Goal: Information Seeking & Learning: Learn about a topic

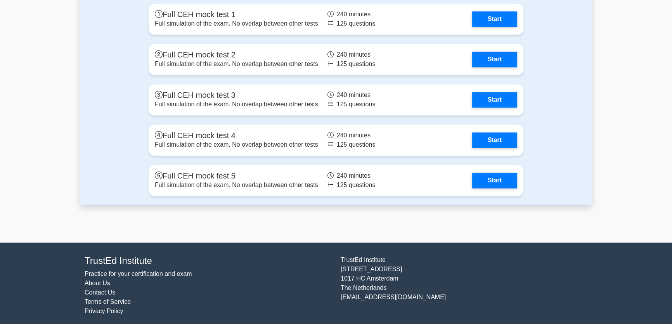
scroll to position [1597, 0]
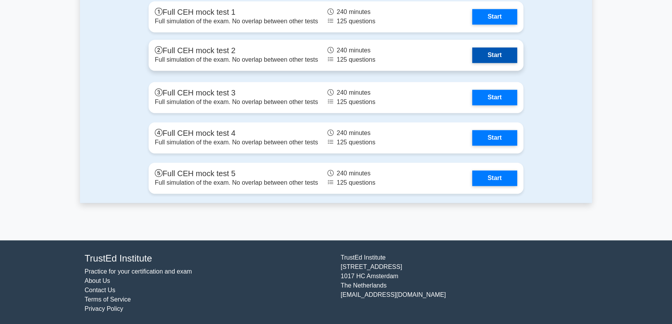
click at [472, 60] on link "Start" at bounding box center [494, 55] width 45 height 16
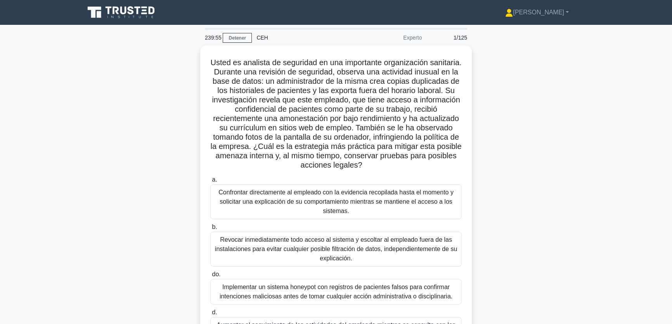
click at [556, 182] on div "Usted es analista de seguridad en una importante organización sanitaria. Durant…" at bounding box center [336, 210] width 512 height 330
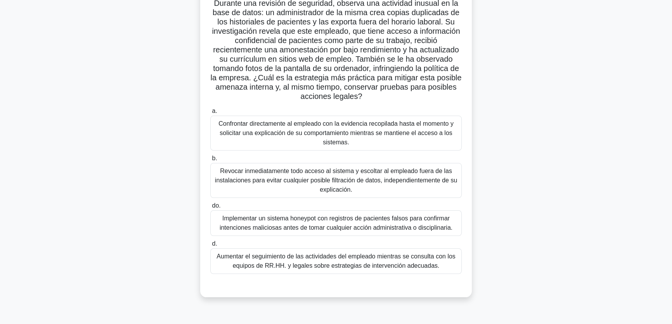
scroll to position [70, 0]
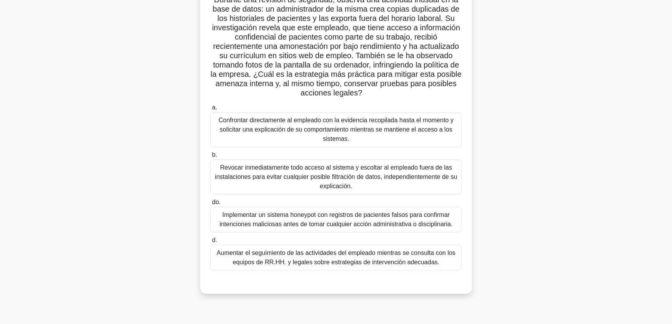
click at [376, 264] on font "Aumentar el seguimiento de las actividades del empleado mientras se consulta co…" at bounding box center [335, 257] width 239 height 16
click at [210, 243] on input "d. Aumentar el seguimiento de las actividades del empleado mientras se consulta…" at bounding box center [210, 240] width 0 height 5
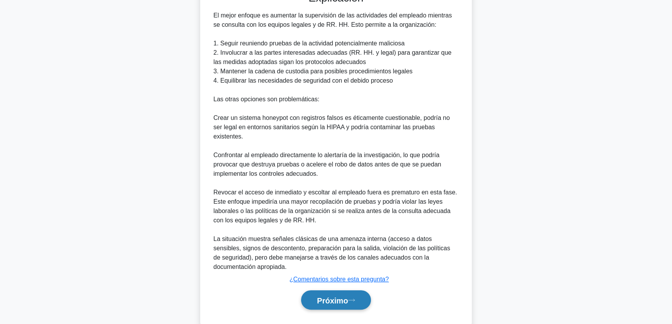
click at [354, 298] on icon at bounding box center [351, 300] width 7 height 4
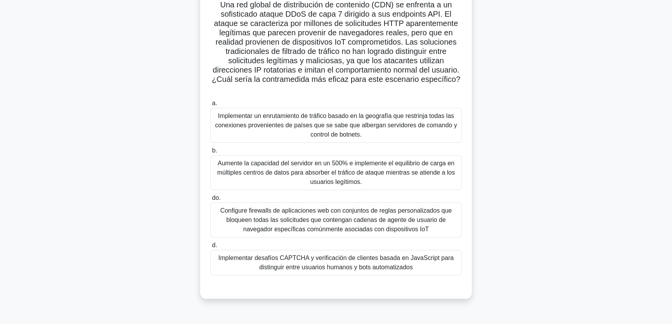
scroll to position [59, 0]
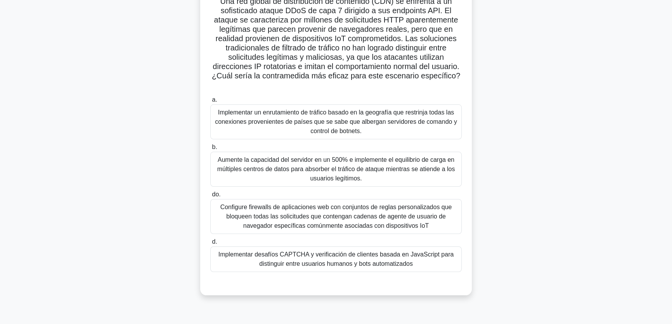
click at [395, 209] on font "Configure firewalls de aplicaciones web con conjuntos de reglas personalizados …" at bounding box center [336, 216] width 232 height 25
click at [210, 197] on input "do. Configure firewalls de aplicaciones web con conjuntos de reglas personaliza…" at bounding box center [210, 194] width 0 height 5
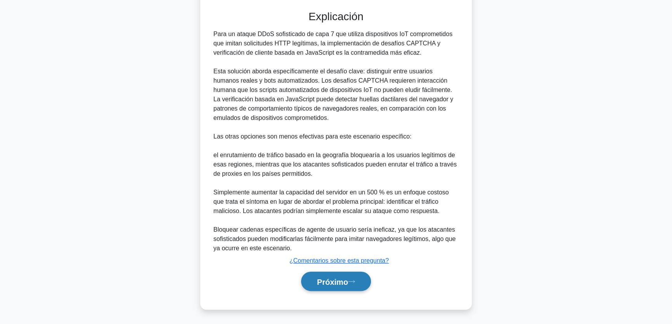
click at [348, 283] on font "Próximo" at bounding box center [332, 281] width 31 height 9
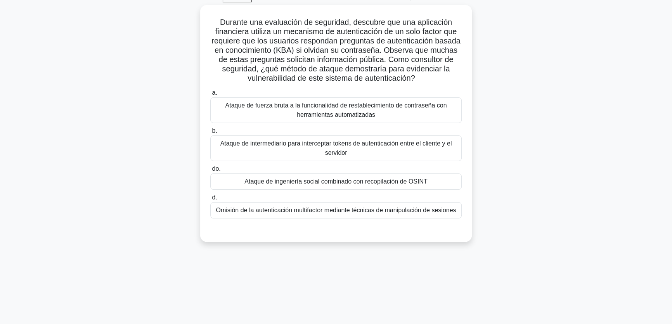
scroll to position [24, 0]
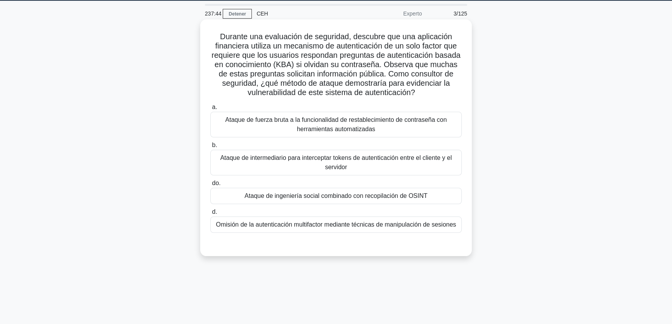
click at [288, 195] on font "Ataque de ingeniería social combinado con recopilación de OSINT" at bounding box center [335, 195] width 183 height 7
click at [210, 186] on input "do. Ataque de ingeniería social combinado con recopilación de OSINT" at bounding box center [210, 183] width 0 height 5
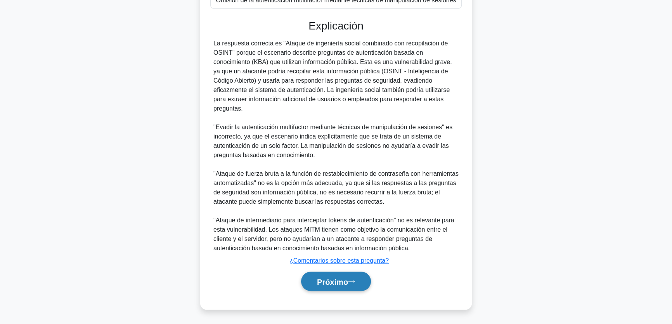
click at [348, 277] on font "Próximo" at bounding box center [332, 281] width 31 height 9
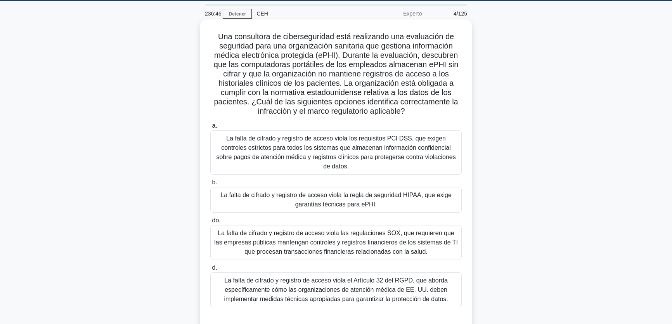
click at [378, 191] on font "La falta de cifrado y registro de acceso viola la regla de seguridad HIPAA, que…" at bounding box center [336, 199] width 244 height 19
click at [210, 185] on input "b. La falta de cifrado y registro de acceso viola la regla de seguridad HIPAA, …" at bounding box center [210, 182] width 0 height 5
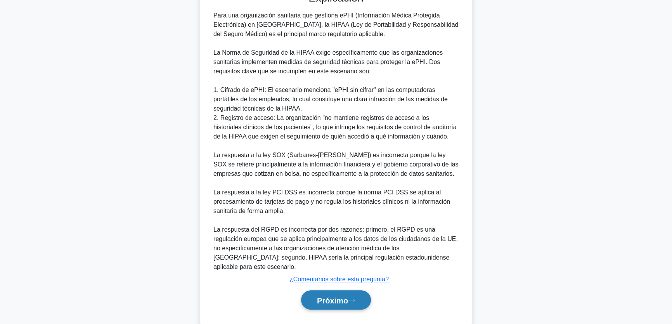
click at [336, 296] on font "Próximo" at bounding box center [332, 300] width 31 height 9
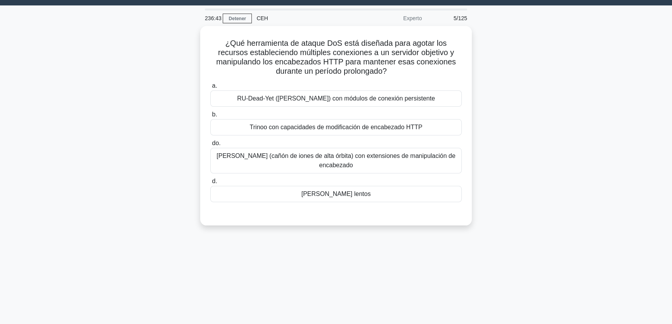
scroll to position [0, 0]
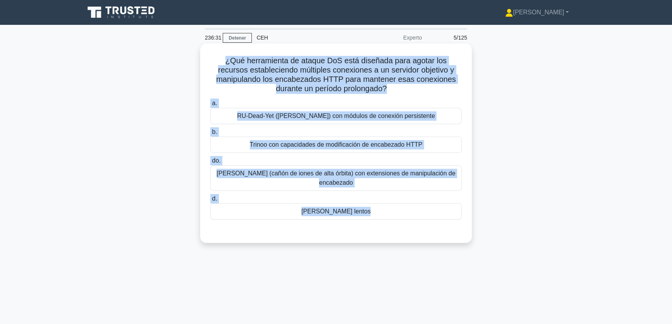
drag, startPoint x: 493, startPoint y: 235, endPoint x: 208, endPoint y: 59, distance: 334.8
click at [208, 59] on div "¿Qué herramienta de ataque DoS está diseñada para agotar los recursos estableci…" at bounding box center [336, 149] width 512 height 209
copy div "¿Qué herramienta de ataque DoS está diseñada para agotar los recursos estableci…"
click at [302, 119] on font "RU-Dead-Yet (RUDY) con módulos de conexión persistente" at bounding box center [336, 115] width 198 height 7
click at [210, 106] on input "a. RU-Dead-Yet (RUDY) con módulos de conexión persistente" at bounding box center [210, 103] width 0 height 5
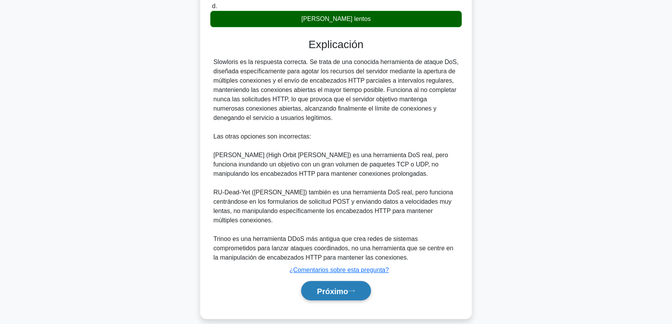
click at [329, 287] on font "Próximo" at bounding box center [332, 291] width 31 height 9
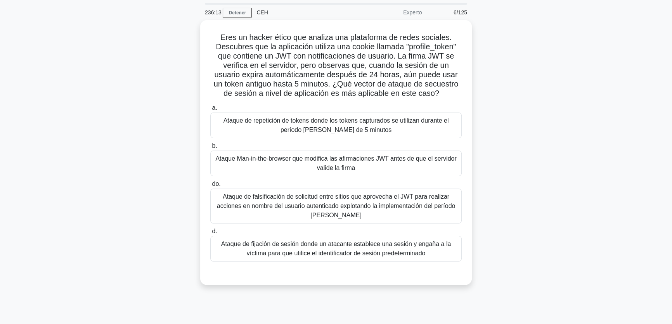
scroll to position [24, 0]
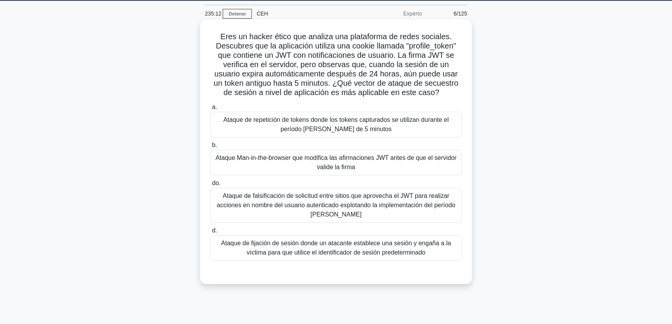
click at [361, 213] on font "Ataque de falsificación de solicitud entre sitios que aprovecha el JWT para rea…" at bounding box center [336, 205] width 244 height 28
click at [210, 186] on input "do. Ataque de falsificación de solicitud entre sitios que aprovecha el JWT para…" at bounding box center [210, 183] width 0 height 5
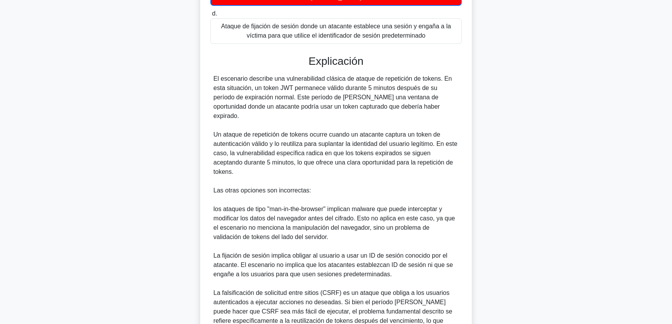
scroll to position [305, 0]
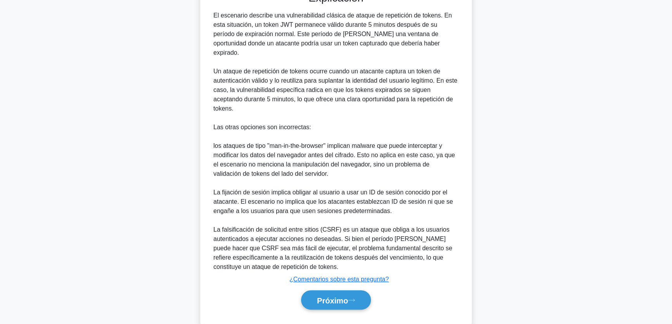
click at [347, 287] on div "Próximo" at bounding box center [335, 300] width 251 height 26
click at [349, 290] on button "Próximo" at bounding box center [336, 300] width 70 height 20
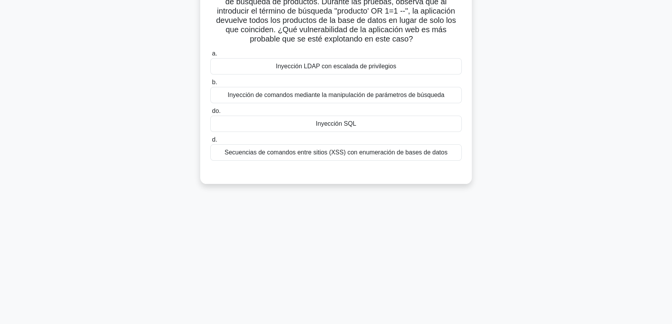
scroll to position [24, 0]
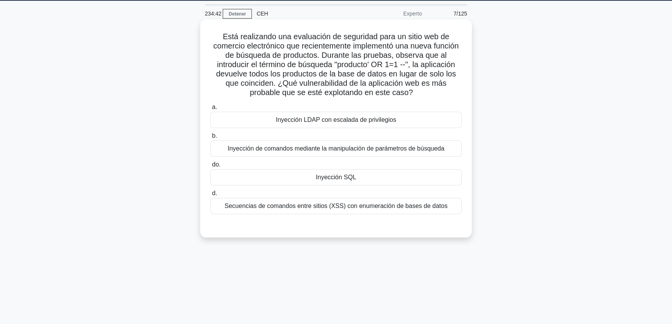
click at [345, 177] on font "Inyección SQL" at bounding box center [336, 177] width 40 height 7
click at [210, 167] on input "do. Inyección SQL" at bounding box center [210, 164] width 0 height 5
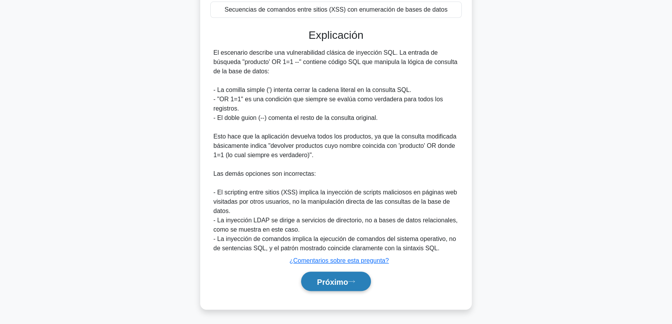
click at [348, 282] on font "Próximo" at bounding box center [332, 281] width 31 height 9
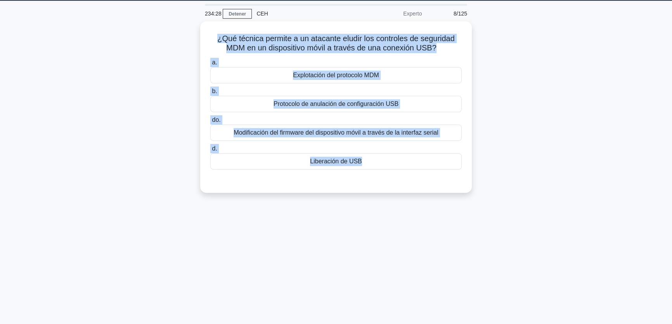
drag, startPoint x: 466, startPoint y: 185, endPoint x: 172, endPoint y: 29, distance: 332.9
click at [172, 29] on div "¿Qué técnica permite a un atacante eludir los controles de seguridad MDM en un …" at bounding box center [336, 111] width 512 height 181
copy div "¿Qué técnica permite a un atacante eludir los controles de seguridad MDM en un …"
click at [138, 125] on div "¿Qué técnica permite a un atacante eludir los controles de seguridad MDM en un …" at bounding box center [336, 111] width 512 height 181
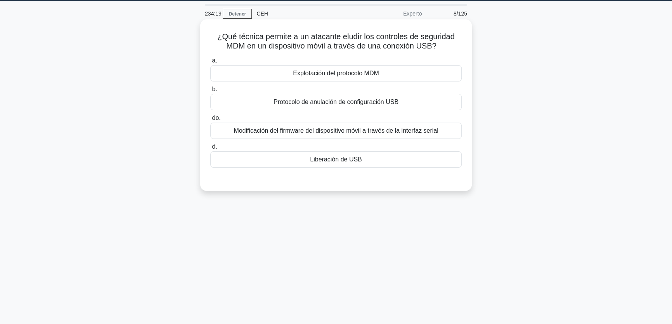
click at [419, 132] on font "Modificación del firmware del dispositivo móvil a través de la interfaz serial" at bounding box center [335, 130] width 204 height 7
click at [210, 121] on input "do. Modificación del firmware del dispositivo móvil a través de la interfaz ser…" at bounding box center [210, 118] width 0 height 5
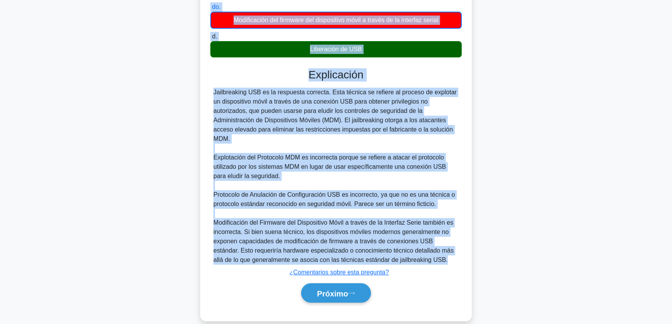
scroll to position [0, 0]
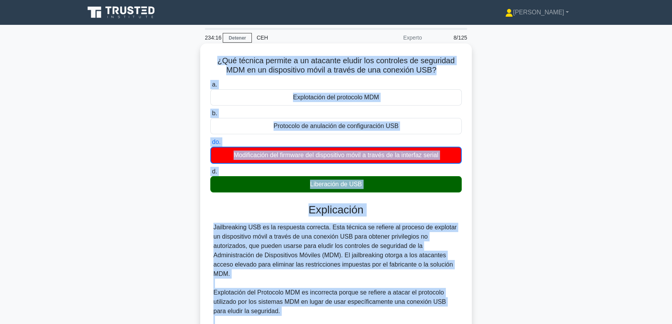
drag, startPoint x: 448, startPoint y: 249, endPoint x: 210, endPoint y: 54, distance: 307.8
click at [210, 54] on div "¿Qué técnica permite a un atacante eludir los controles de seguridad MDM en un …" at bounding box center [335, 250] width 265 height 406
copy div "¿Qué técnica permite a un atacante eludir los controles de seguridad MDM en un …"
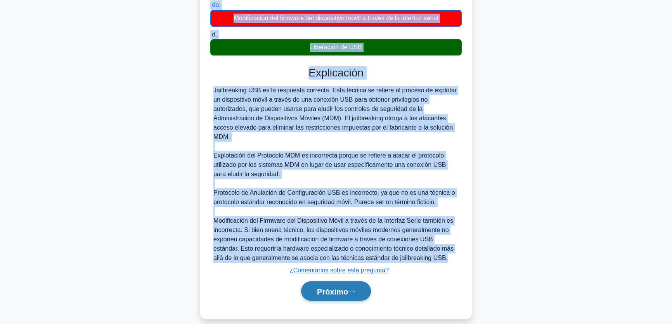
click at [339, 287] on font "Próximo" at bounding box center [332, 291] width 31 height 9
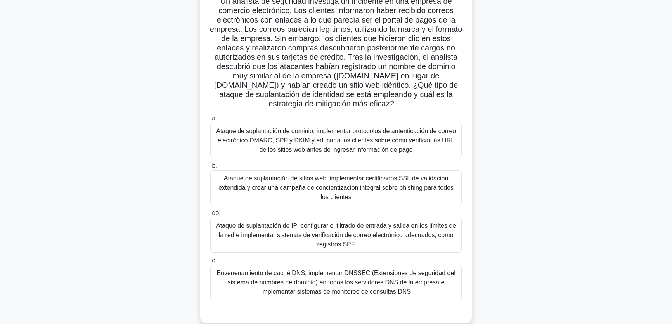
scroll to position [59, 0]
click at [296, 143] on font "Ataque de suplantación de dominio; implementar protocolos de autenticación de c…" at bounding box center [336, 140] width 240 height 25
click at [210, 121] on input "a. Ataque de suplantación de dominio; implementar protocolos de autenticación d…" at bounding box center [210, 118] width 0 height 5
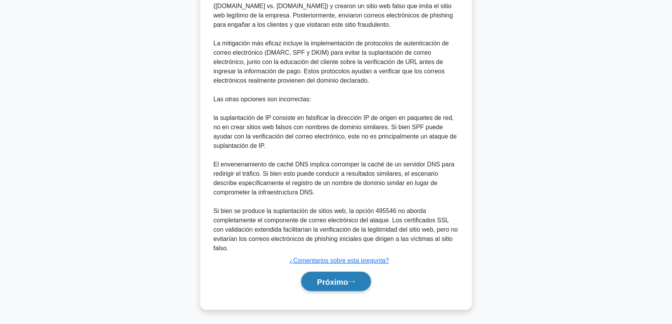
click at [317, 283] on font "Próximo" at bounding box center [332, 281] width 31 height 9
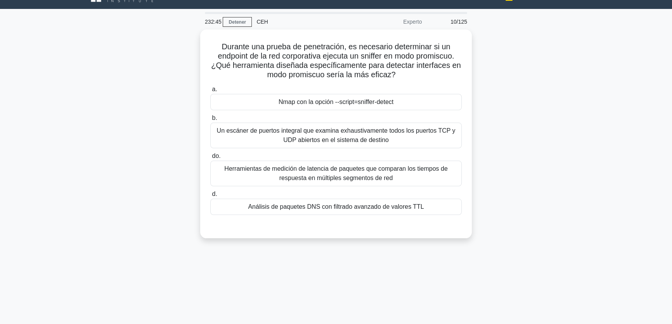
scroll to position [0, 0]
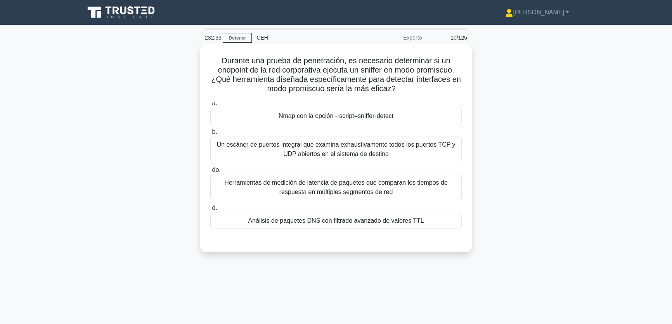
click at [356, 119] on font "Nmap con la opción --script=sniffer-detect" at bounding box center [335, 115] width 115 height 7
click at [210, 106] on input "a. Nmap con la opción --script=sniffer-detect" at bounding box center [210, 103] width 0 height 5
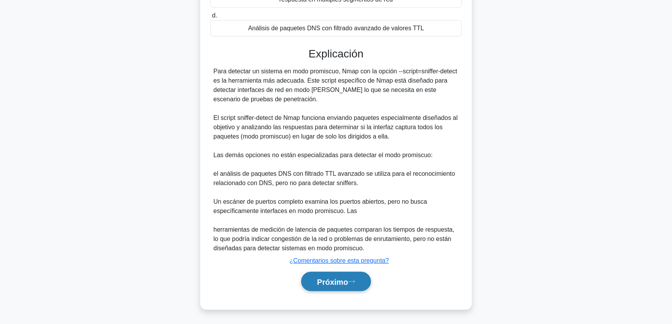
click at [348, 281] on font "Próximo" at bounding box center [332, 281] width 31 height 9
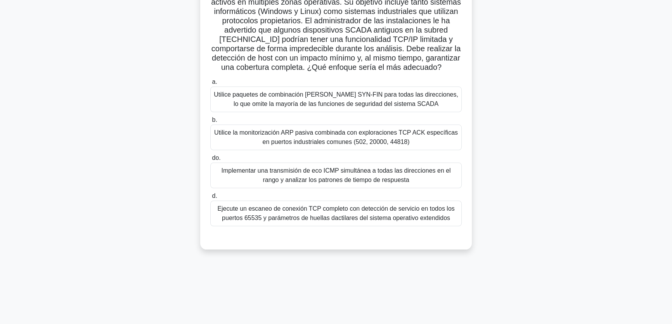
scroll to position [95, 0]
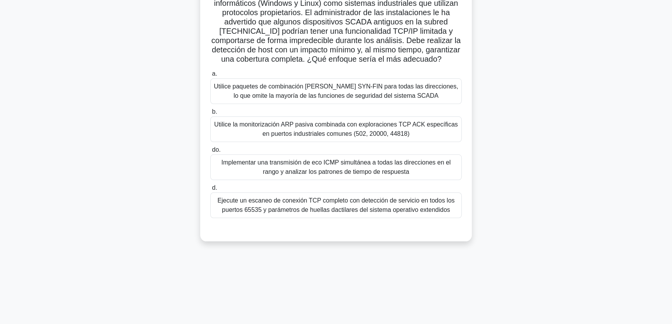
click at [221, 138] on font "Utilice la monitorización ARP pasiva combinada con exploraciones TCP ACK especí…" at bounding box center [336, 129] width 244 height 19
click at [210, 114] on input "b. Utilice la monitorización ARP pasiva combinada con exploraciones TCP ACK esp…" at bounding box center [210, 111] width 0 height 5
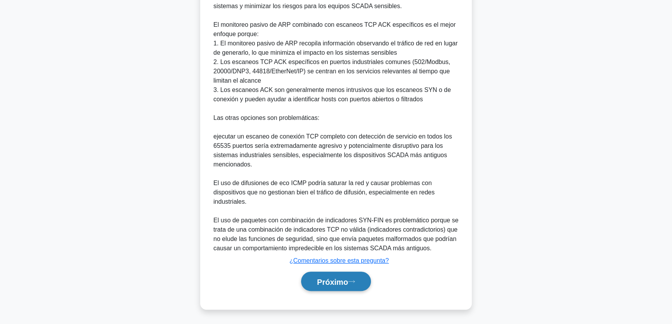
click at [317, 278] on font "Próximo" at bounding box center [332, 281] width 31 height 9
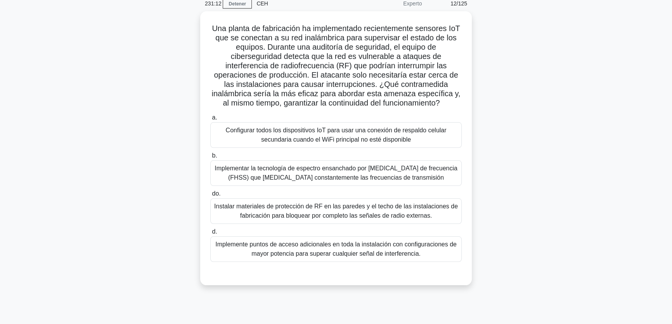
scroll to position [35, 0]
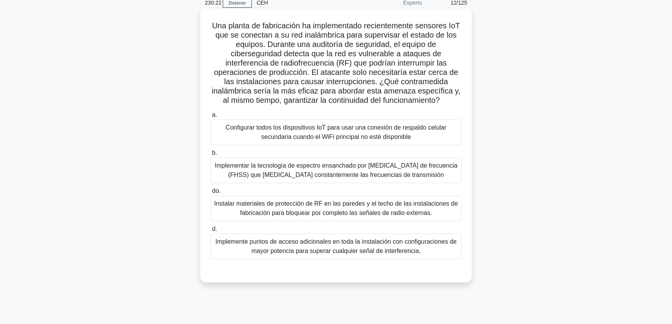
click at [397, 213] on font "Instalar materiales de protección de RF en las paredes y el techo de las instal…" at bounding box center [336, 208] width 244 height 16
click at [210, 194] on input "do. Instalar materiales de protección de RF en las paredes y el techo de las in…" at bounding box center [210, 190] width 0 height 5
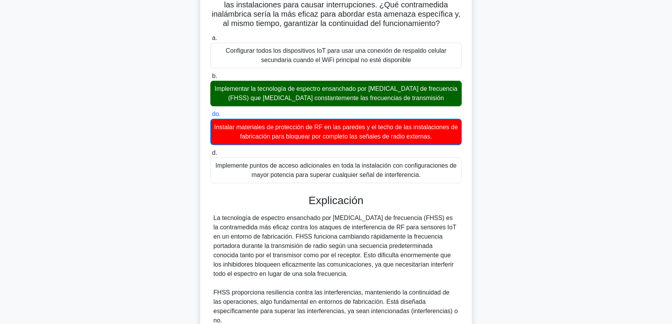
scroll to position [105, 0]
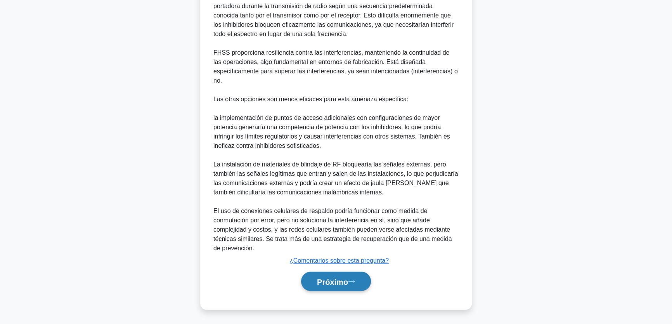
click at [347, 275] on button "Próximo" at bounding box center [336, 281] width 70 height 20
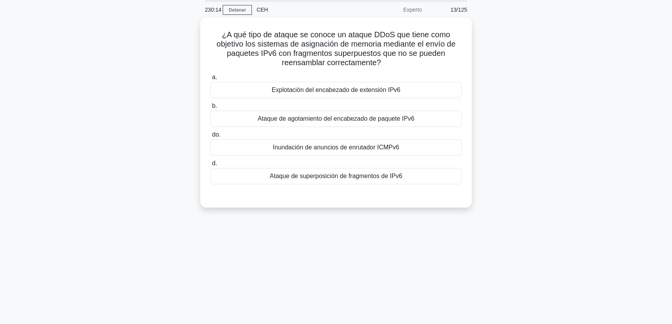
scroll to position [0, 0]
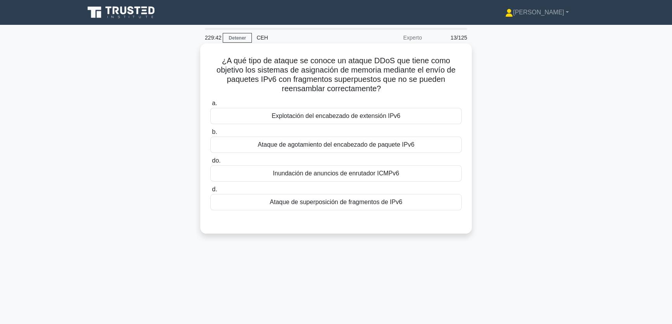
click at [392, 144] on font "Ataque de agotamiento del encabezado de paquete IPv6" at bounding box center [336, 144] width 157 height 7
click at [210, 135] on input "b. Ataque de agotamiento del encabezado de paquete IPv6" at bounding box center [210, 132] width 0 height 5
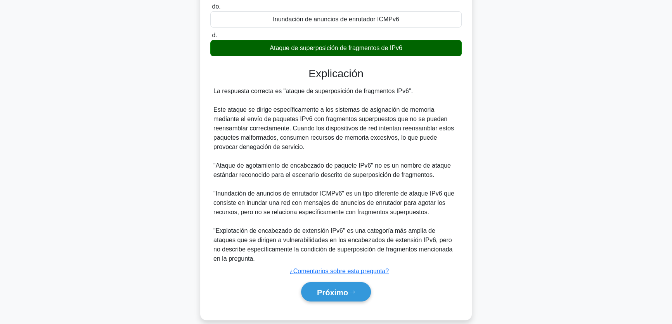
scroll to position [165, 0]
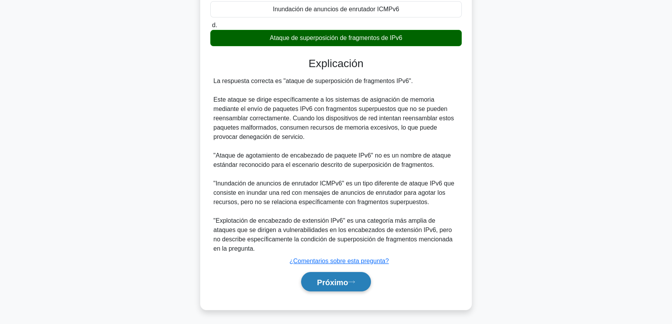
click at [320, 275] on button "Próximo" at bounding box center [336, 282] width 70 height 20
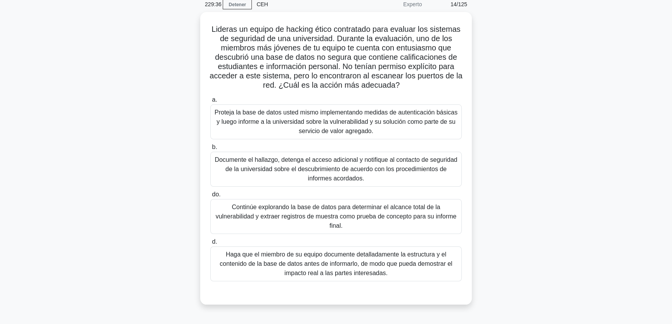
scroll to position [35, 0]
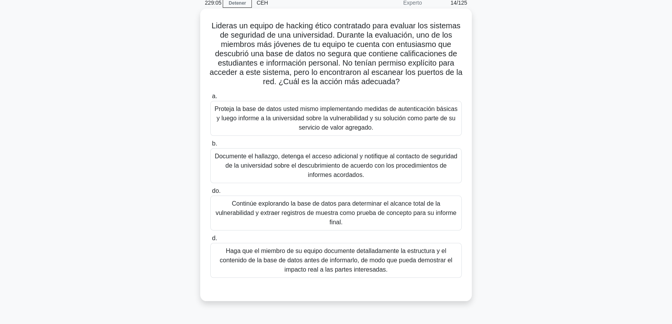
click at [390, 171] on font "Documente el hallazgo, detenga el acceso adicional y notifique al contacto de s…" at bounding box center [336, 166] width 244 height 28
click at [210, 146] on input "b. Documente el hallazgo, detenga el acceso adicional y notifique al contacto d…" at bounding box center [210, 143] width 0 height 5
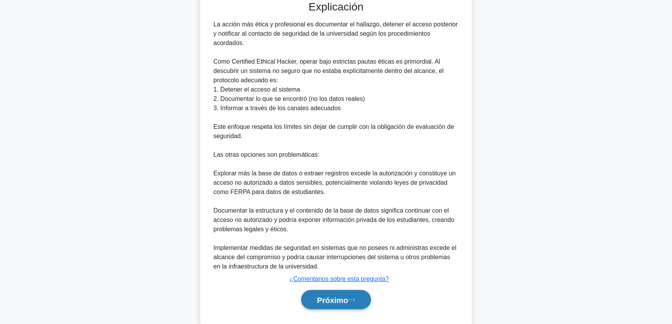
scroll to position [332, 0]
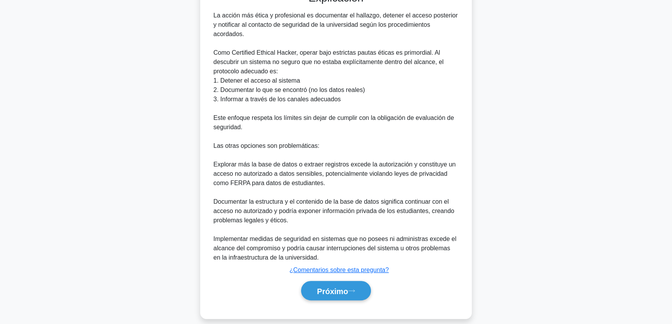
click at [340, 292] on div "Próximo" at bounding box center [335, 291] width 251 height 26
click at [340, 287] on button "Próximo" at bounding box center [336, 291] width 70 height 20
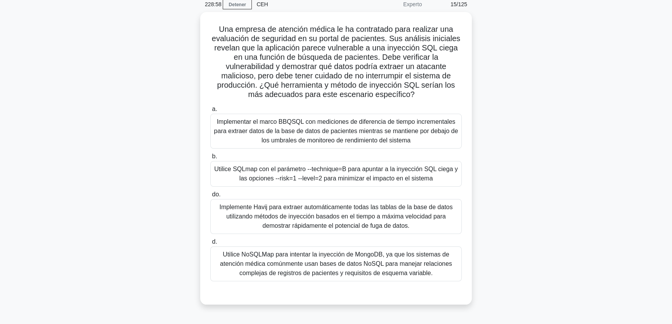
scroll to position [35, 0]
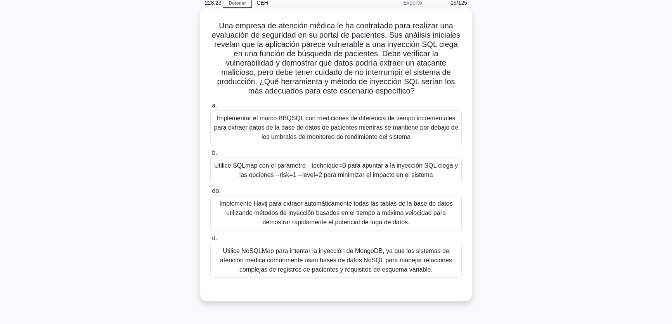
click at [288, 173] on font "Utilice SQLmap con el parámetro --technique=B para apuntar a la inyección SQL c…" at bounding box center [336, 170] width 244 height 16
click at [210, 156] on input "b. Utilice SQLmap con el parámetro --technique=B para apuntar a la inyección SQ…" at bounding box center [210, 152] width 0 height 5
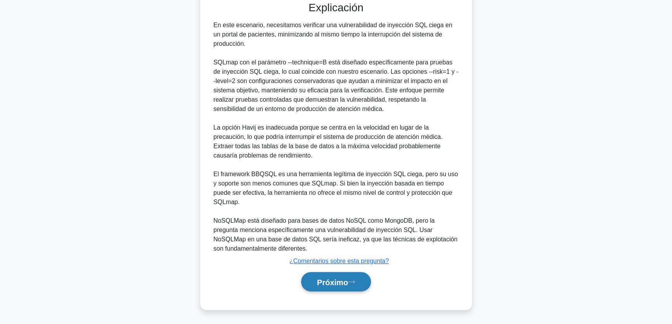
drag, startPoint x: 327, startPoint y: 280, endPoint x: 444, endPoint y: 269, distance: 117.7
click at [327, 280] on font "Próximo" at bounding box center [332, 282] width 31 height 9
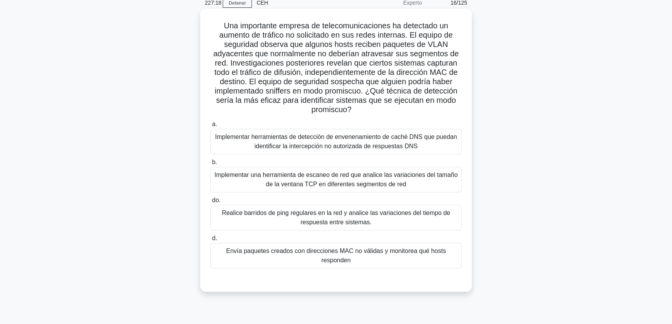
click at [396, 252] on font "Envía paquetes creados con direcciones MAC no válidas y monitorea qué hosts res…" at bounding box center [336, 255] width 220 height 16
click at [210, 241] on input "d. Envía paquetes creados con direcciones MAC no válidas y monitorea qué hosts …" at bounding box center [210, 238] width 0 height 5
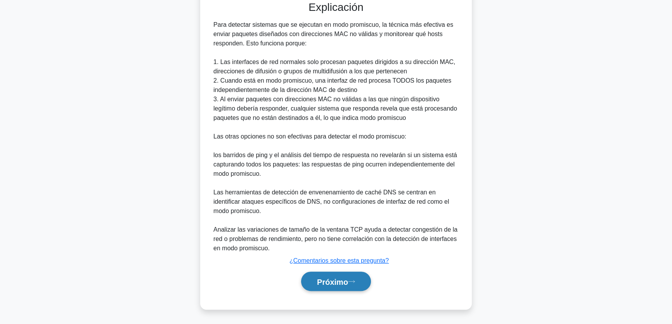
click at [354, 287] on button "Próximo" at bounding box center [336, 281] width 70 height 20
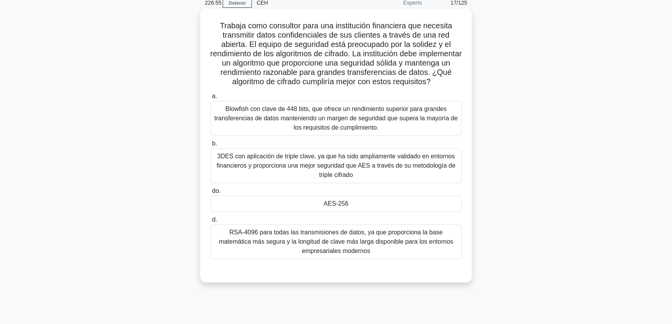
click at [297, 212] on div "AES-256" at bounding box center [335, 203] width 251 height 16
click at [210, 194] on input "do. AES-256" at bounding box center [210, 190] width 0 height 5
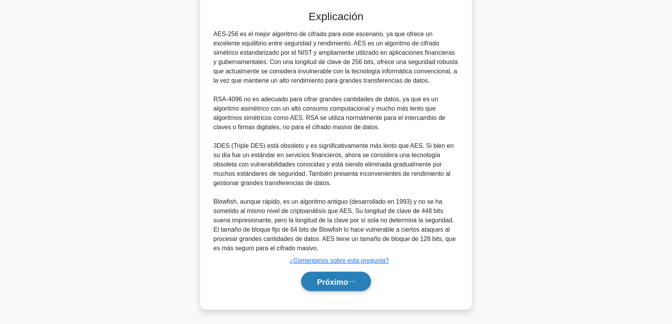
click at [355, 284] on button "Próximo" at bounding box center [336, 281] width 70 height 20
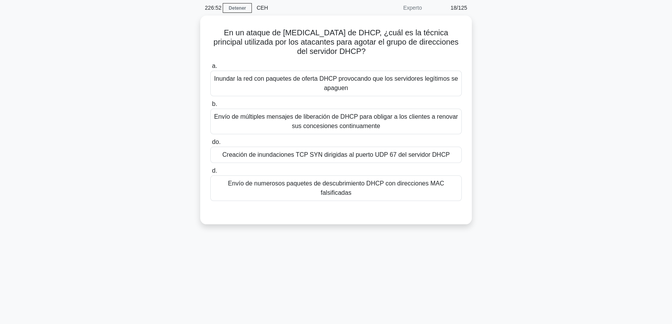
scroll to position [24, 0]
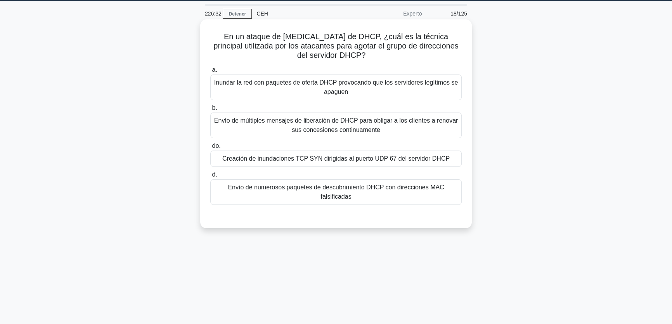
click at [370, 160] on font "Creación de inundaciones TCP SYN dirigidas al puerto UDP 67 del servidor DHCP" at bounding box center [335, 158] width 227 height 7
click at [210, 149] on input "do. Creación de inundaciones TCP SYN dirigidas al puerto UDP 67 del servidor DH…" at bounding box center [210, 146] width 0 height 5
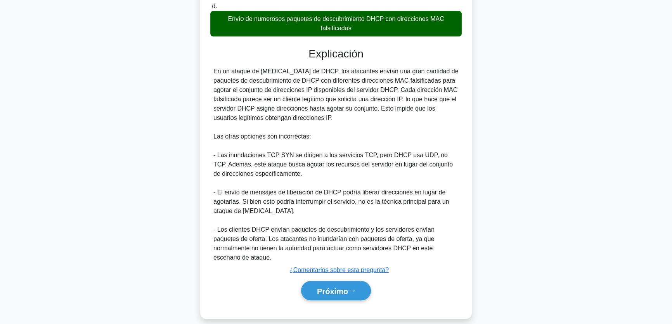
drag, startPoint x: 356, startPoint y: 280, endPoint x: 400, endPoint y: 273, distance: 44.1
click at [355, 289] on icon at bounding box center [351, 291] width 7 height 4
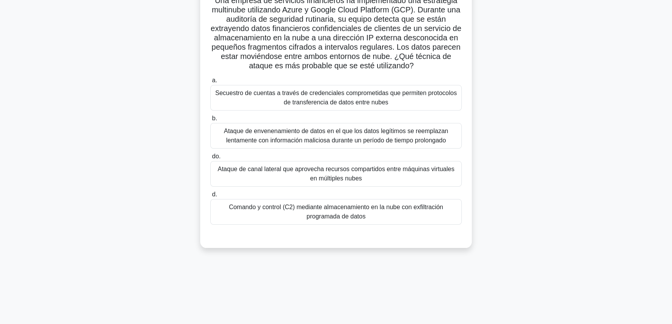
scroll to position [59, 0]
click at [350, 217] on font "Comando y control (C2) mediante almacenamiento en la nube con exfiltración prog…" at bounding box center [336, 212] width 214 height 16
click at [210, 198] on input "d. Comando y control (C2) mediante almacenamiento en la nube con exfiltración p…" at bounding box center [210, 195] width 0 height 5
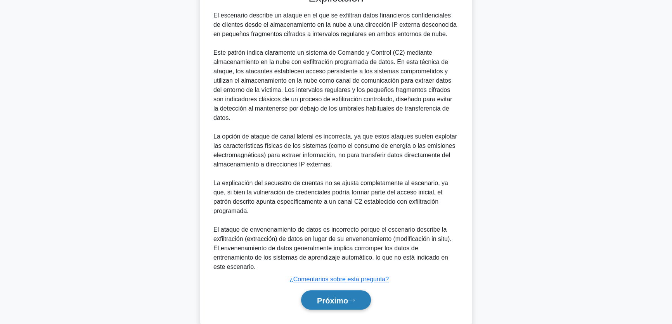
drag, startPoint x: 319, startPoint y: 281, endPoint x: 455, endPoint y: 275, distance: 135.9
click at [320, 296] on font "Próximo" at bounding box center [332, 300] width 31 height 9
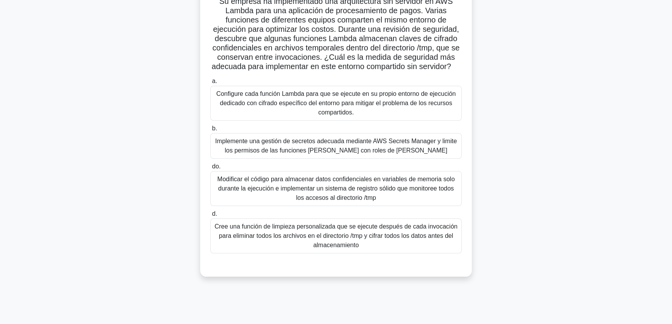
click at [295, 147] on font "Implemente una gestión de secretos adecuada mediante AWS Secrets Manager y limi…" at bounding box center [336, 146] width 242 height 16
click at [210, 131] on input "b. Implemente una gestión de secretos adecuada mediante AWS Secrets Manager y l…" at bounding box center [210, 128] width 0 height 5
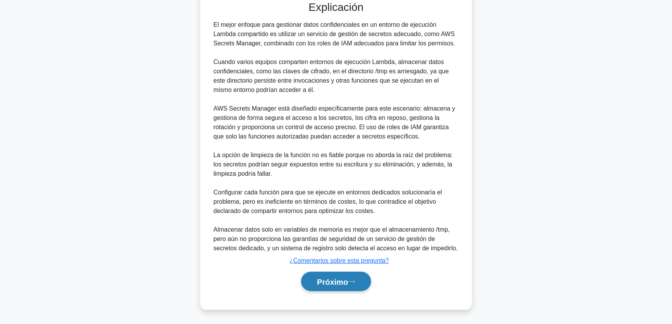
click at [307, 279] on button "Próximo" at bounding box center [336, 281] width 70 height 20
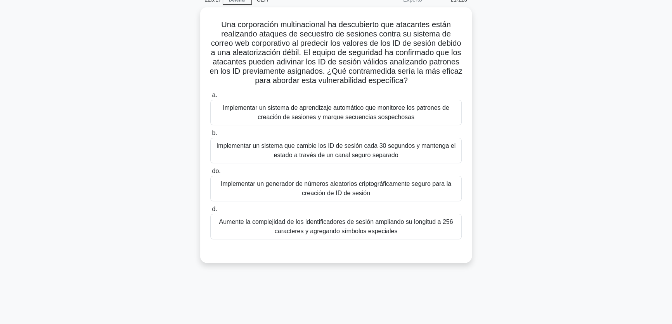
scroll to position [24, 0]
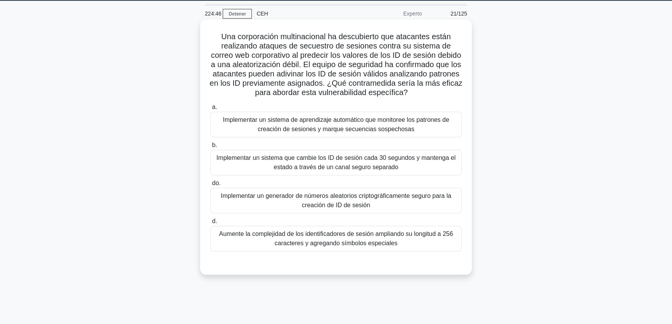
click at [381, 210] on font "Implementar un generador de números aleatorios criptográficamente seguro para l…" at bounding box center [336, 200] width 244 height 19
click at [210, 186] on input "do. Implementar un generador de números aleatorios criptográficamente seguro pa…" at bounding box center [210, 183] width 0 height 5
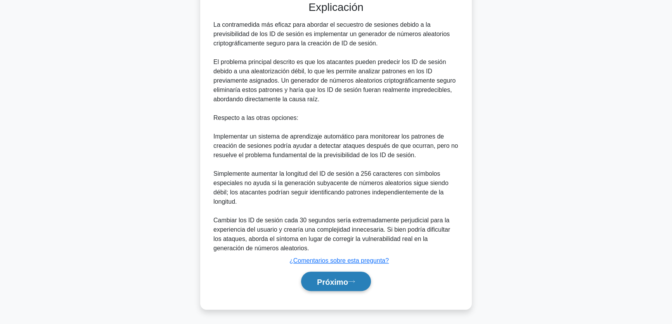
click at [346, 279] on font "Próximo" at bounding box center [332, 281] width 31 height 9
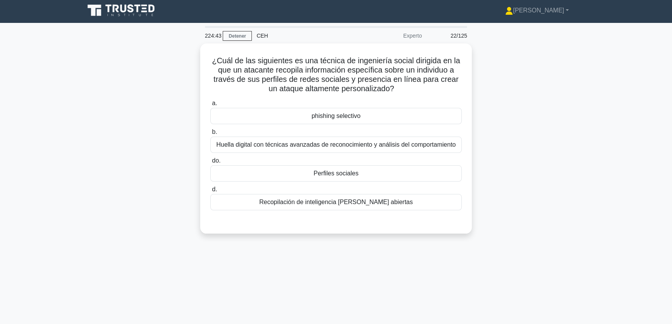
scroll to position [0, 0]
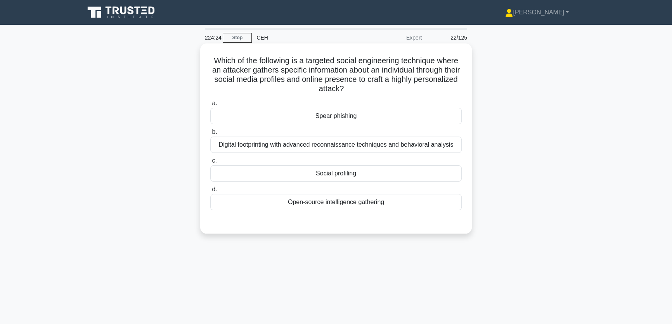
click at [333, 178] on div "Social profiling" at bounding box center [335, 173] width 251 height 16
click at [210, 163] on input "c. Social profiling" at bounding box center [210, 160] width 0 height 5
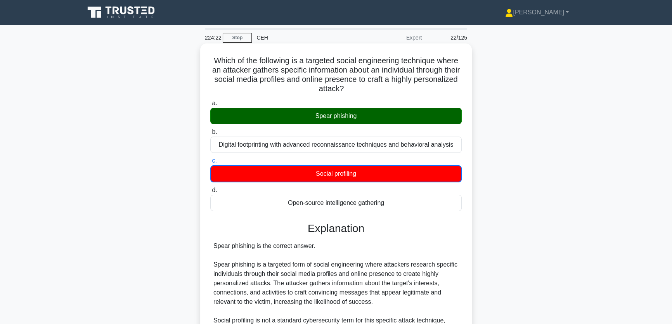
scroll to position [155, 0]
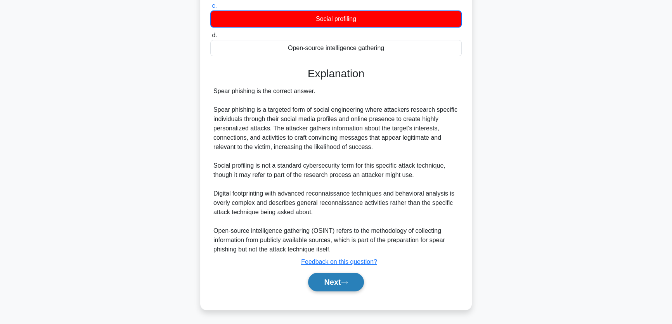
click at [344, 285] on button "Next" at bounding box center [335, 282] width 55 height 19
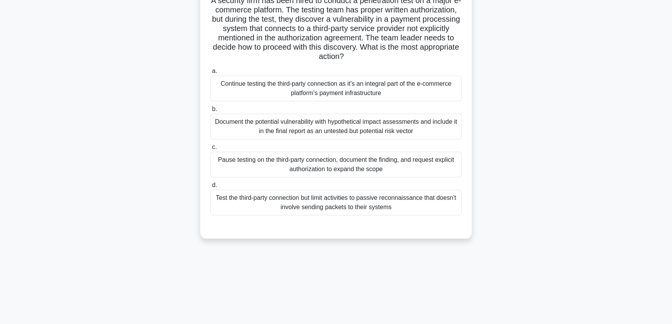
scroll to position [59, 0]
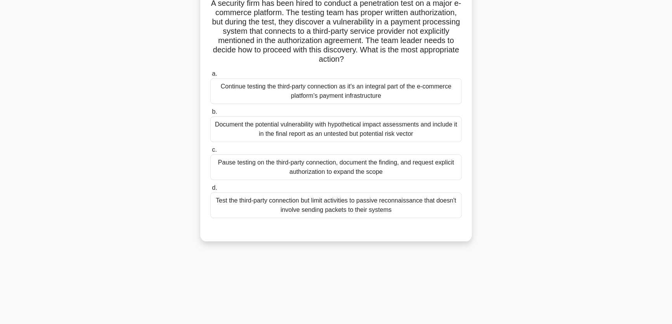
drag, startPoint x: 564, startPoint y: 48, endPoint x: 555, endPoint y: 16, distance: 32.8
click at [564, 47] on div "A security firm has been hired to conduct a penetration test on a major e-comme…" at bounding box center [336, 118] width 512 height 265
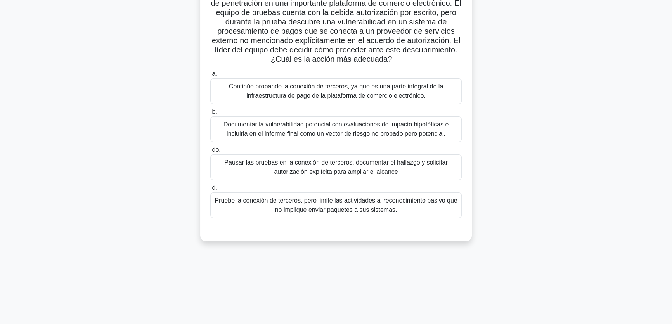
click at [583, 135] on div "Se ha contratado a una empresa de seguridad para realizar una prueba de penetra…" at bounding box center [336, 114] width 512 height 274
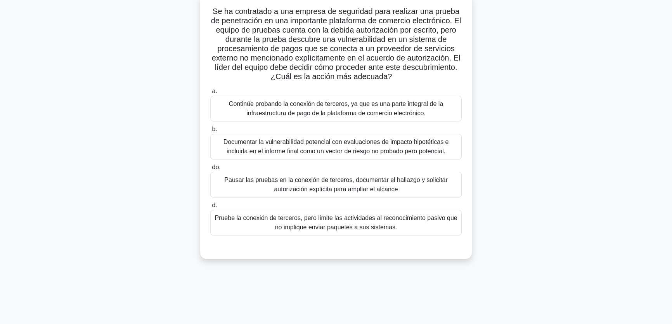
scroll to position [0, 0]
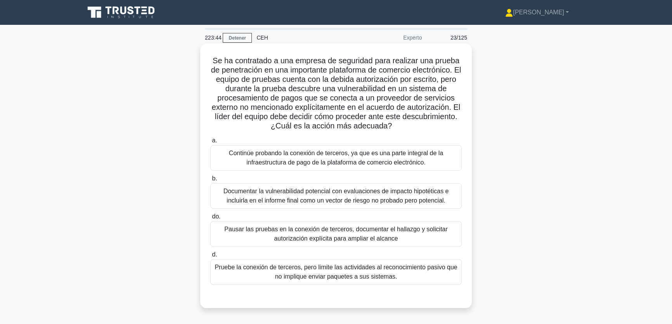
click at [330, 198] on font "Documentar la vulnerabilidad potencial con evaluaciones de impacto hipotéticas …" at bounding box center [335, 196] width 225 height 16
click at [210, 181] on input "b. Documentar la vulnerabilidad potencial con evaluaciones de impacto hipotétic…" at bounding box center [210, 178] width 0 height 5
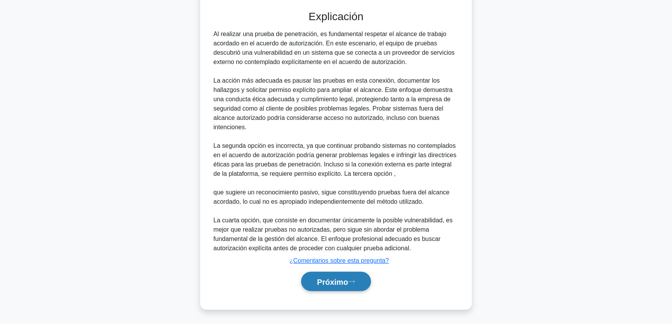
click at [323, 283] on font "Próximo" at bounding box center [332, 281] width 31 height 9
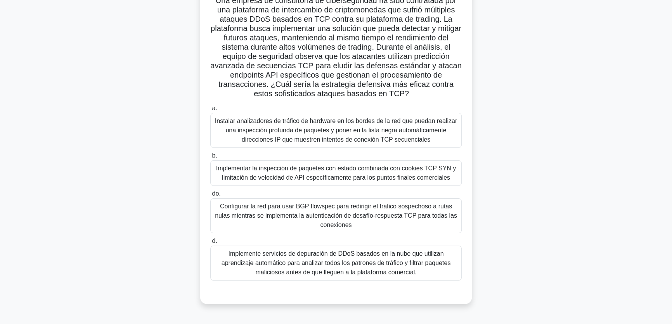
scroll to position [59, 0]
drag, startPoint x: 409, startPoint y: 275, endPoint x: 424, endPoint y: 278, distance: 15.4
click at [410, 275] on font "Implemente servicios de depuración de DDoS basados ​​en la nube que utilizan ap…" at bounding box center [335, 263] width 229 height 25
click at [210, 244] on input "d. Implemente servicios de depuración de DDoS basados ​​en la nube que utilizan…" at bounding box center [210, 241] width 0 height 5
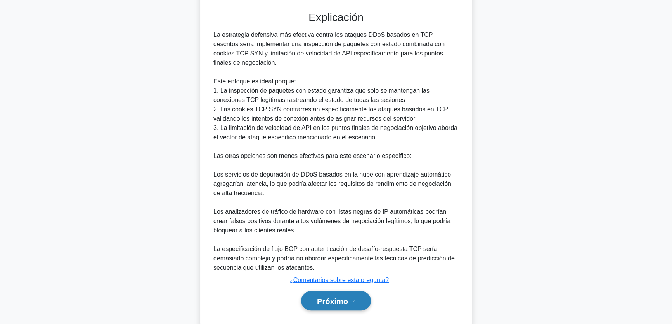
click at [333, 295] on button "Próximo" at bounding box center [336, 301] width 70 height 20
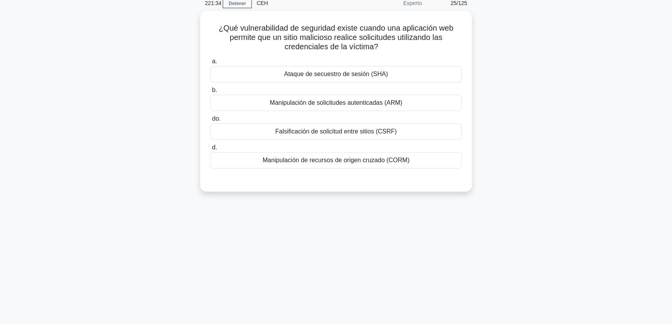
scroll to position [24, 0]
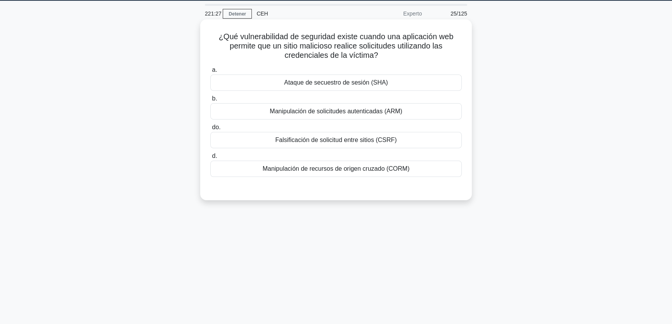
click at [342, 140] on font "Falsificación de solicitud entre sitios (CSRF)" at bounding box center [335, 140] width 121 height 7
click at [210, 130] on input "do. Falsificación de solicitud entre sitios (CSRF)" at bounding box center [210, 127] width 0 height 5
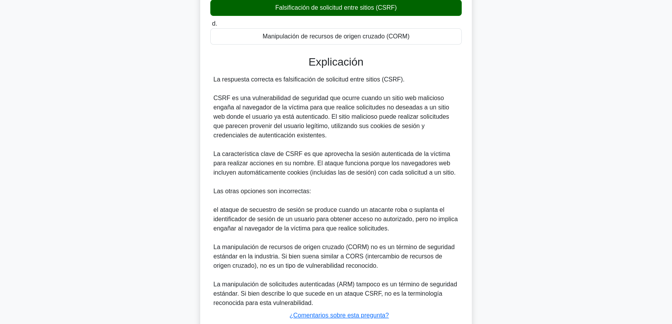
scroll to position [165, 0]
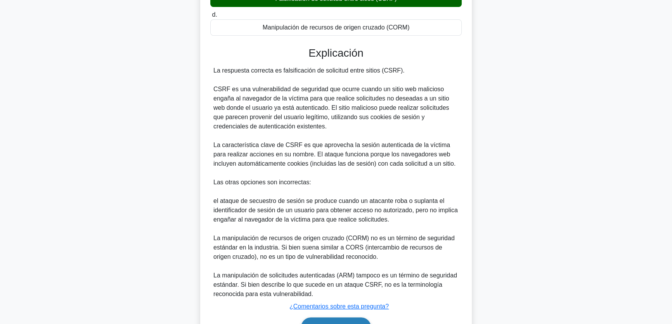
click at [331, 320] on button "Próximo" at bounding box center [336, 327] width 70 height 20
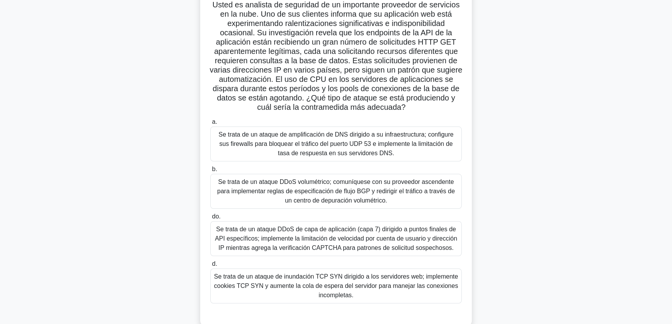
scroll to position [59, 0]
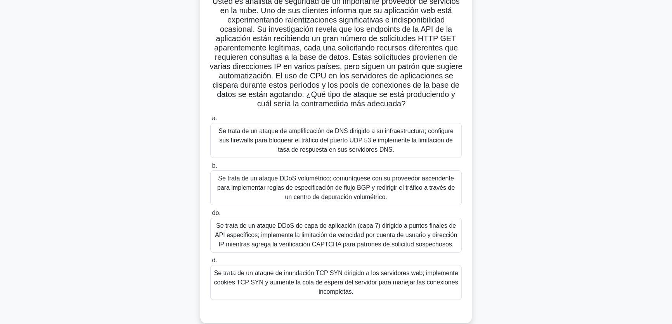
click at [340, 229] on font "Se trata de un ataque DDoS de capa de aplicación (capa 7) dirigido a puntos fin…" at bounding box center [336, 234] width 242 height 25
click at [210, 216] on input "do. Se trata de un ataque DDoS de capa de aplicación (capa 7) dirigido a puntos…" at bounding box center [210, 213] width 0 height 5
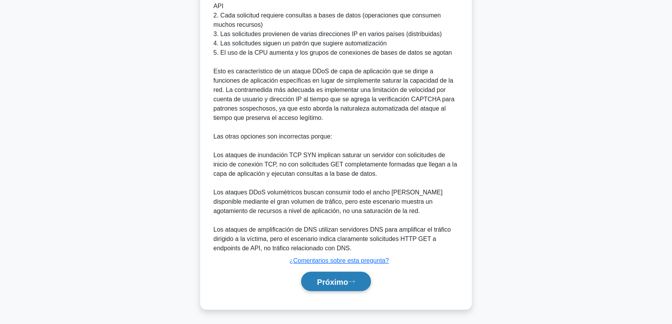
click at [325, 278] on font "Próximo" at bounding box center [332, 281] width 31 height 9
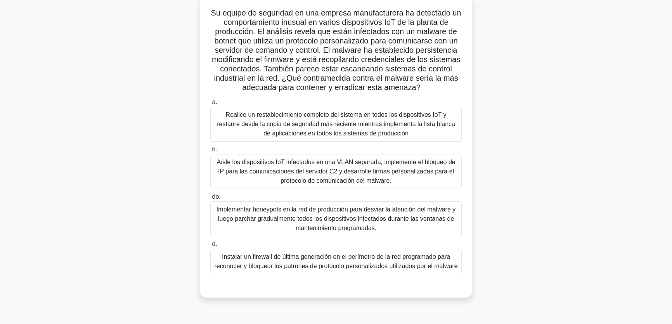
scroll to position [24, 0]
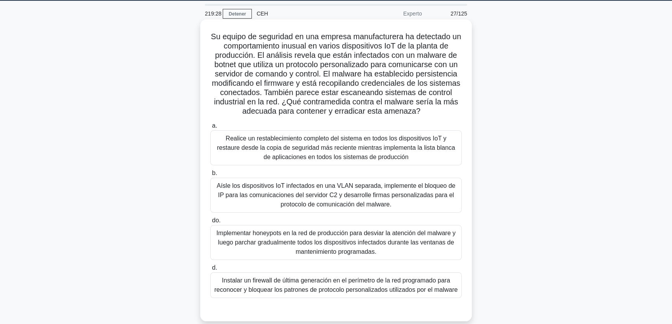
click at [320, 191] on font "Aísle los dispositivos IoT infectados en una VLAN separada, implemente el bloqu…" at bounding box center [335, 194] width 239 height 25
click at [210, 176] on input "b. Aísle los dispositivos IoT infectados en una VLAN separada, implemente el bl…" at bounding box center [210, 173] width 0 height 5
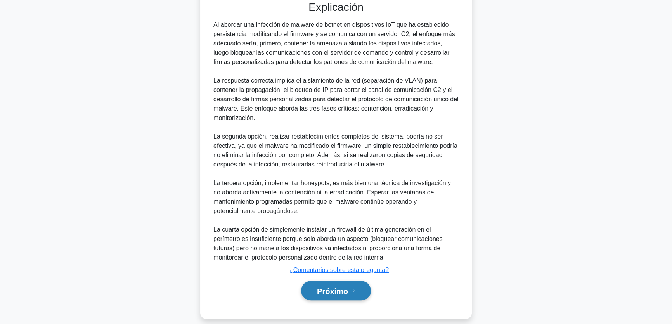
click at [328, 287] on font "Próximo" at bounding box center [332, 291] width 31 height 9
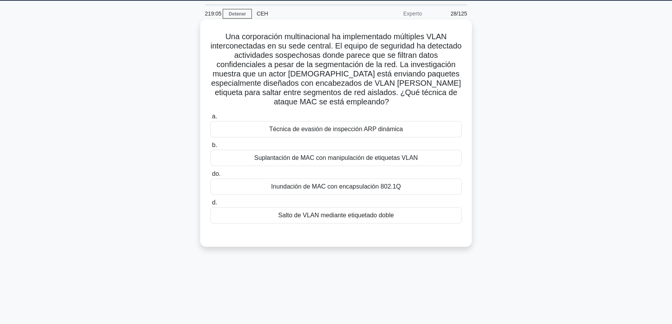
click at [319, 215] on font "Salto de VLAN mediante etiquetado doble" at bounding box center [336, 215] width 116 height 7
click at [210, 205] on input "d. Salto de VLAN mediante etiquetado doble" at bounding box center [210, 202] width 0 height 5
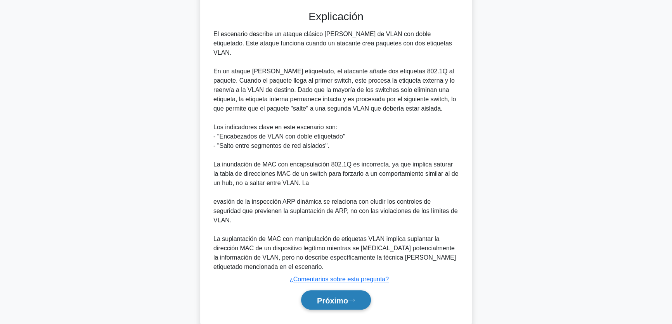
click at [346, 296] on font "Próximo" at bounding box center [332, 300] width 31 height 9
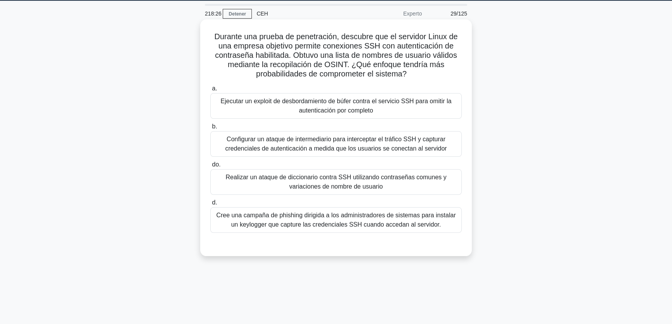
click at [310, 143] on font "Configurar un ataque de intermediario para interceptar el tráfico SSH y captura…" at bounding box center [335, 144] width 221 height 16
click at [210, 129] on input "b. Configurar un ataque de intermediario para interceptar el tráfico SSH y capt…" at bounding box center [210, 126] width 0 height 5
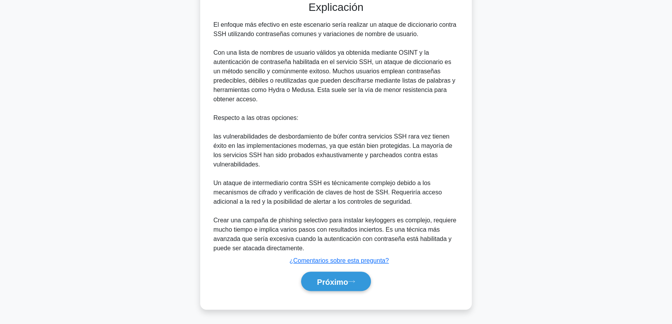
click at [294, 284] on div "Próximo" at bounding box center [336, 281] width 254 height 20
click at [313, 279] on button "Próximo" at bounding box center [336, 281] width 70 height 20
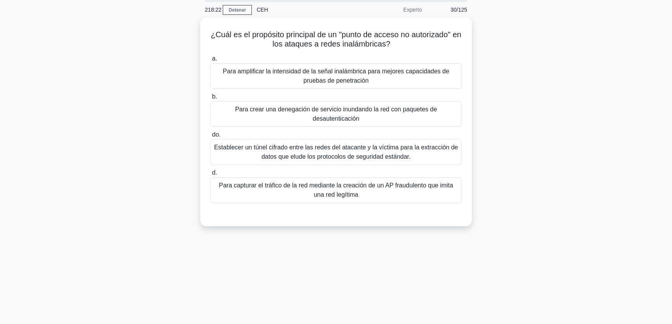
scroll to position [0, 0]
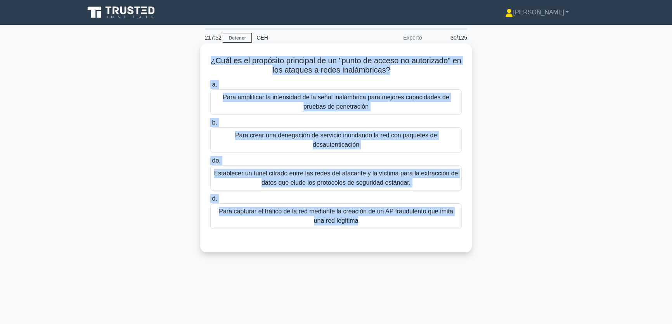
drag, startPoint x: 497, startPoint y: 241, endPoint x: 211, endPoint y: 61, distance: 337.4
click at [211, 61] on div "¿Cuál es el propósito principal de un "punto de acceso no autorizado" en los at…" at bounding box center [336, 154] width 512 height 218
copy div "¿Cuál es el propósito principal de un "punto de acceso no autorizado" en los at…"
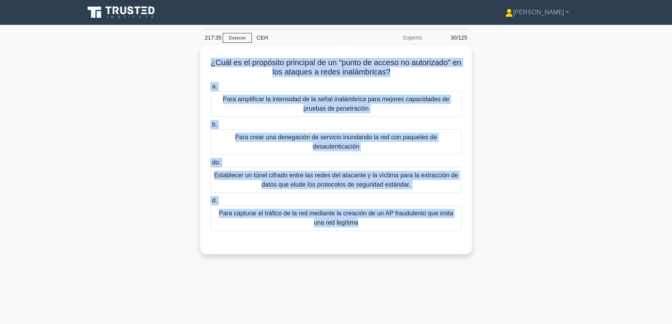
click at [90, 130] on div "¿Cuál es el propósito principal de un "punto de acceso no autorizado" en los at…" at bounding box center [336, 154] width 512 height 218
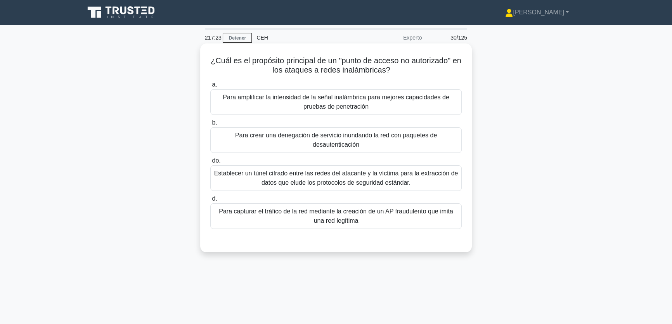
click at [373, 222] on font "Para capturar el tráfico de la red mediante la creación de un AP fraudulento qu…" at bounding box center [336, 216] width 244 height 19
click at [210, 201] on input "d. Para capturar el tráfico de la red mediante la creación de un AP fraudulento…" at bounding box center [210, 198] width 0 height 5
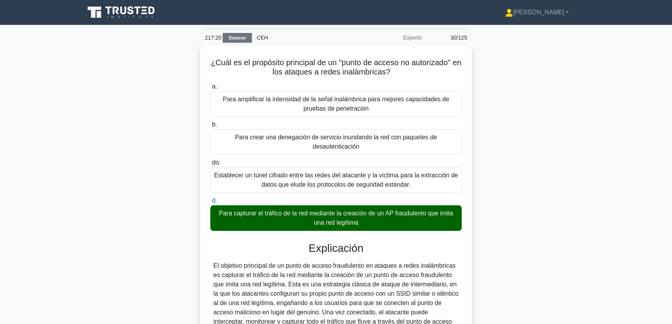
click at [237, 39] on font "Detener" at bounding box center [236, 37] width 17 height 5
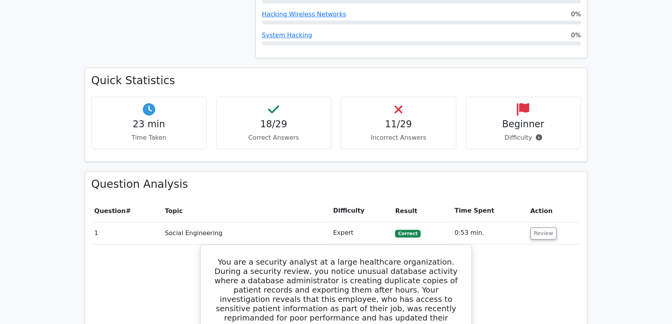
scroll to position [423, 0]
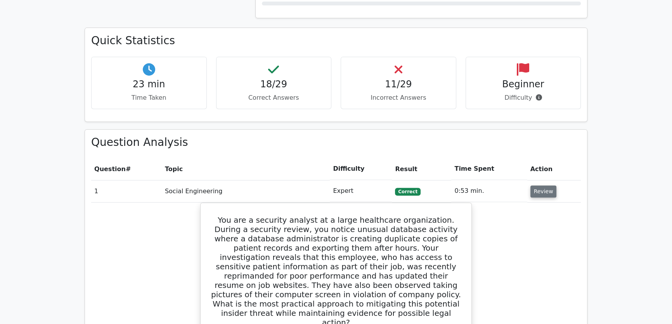
click at [546, 193] on button "Review" at bounding box center [543, 191] width 26 height 12
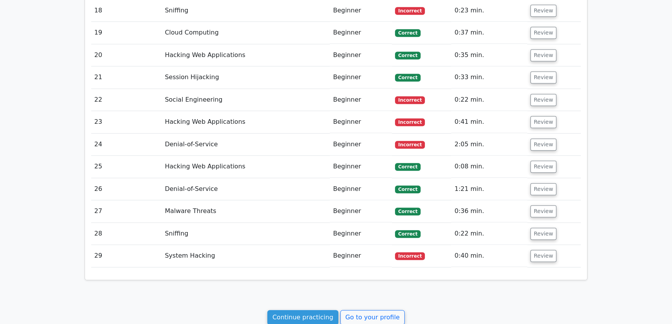
scroll to position [987, 0]
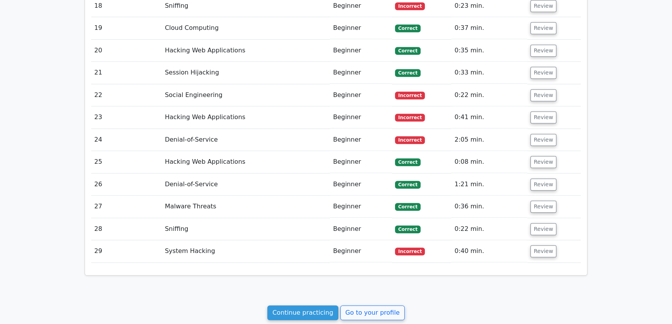
drag, startPoint x: 91, startPoint y: 105, endPoint x: 485, endPoint y: 250, distance: 419.9
copy div "Quick Statistics 23 min Time Taken 18/29 Correct Answers 11/29 Incorrect Answer…"
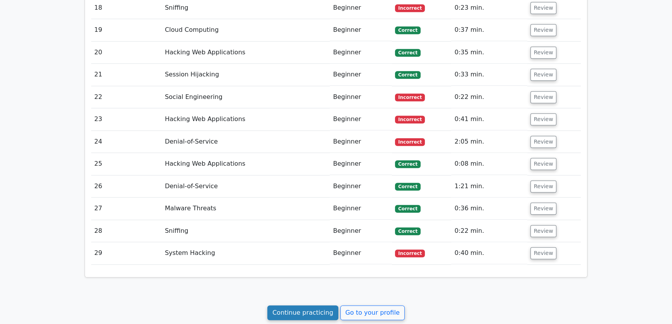
click at [293, 307] on link "Continue practicing" at bounding box center [302, 312] width 71 height 15
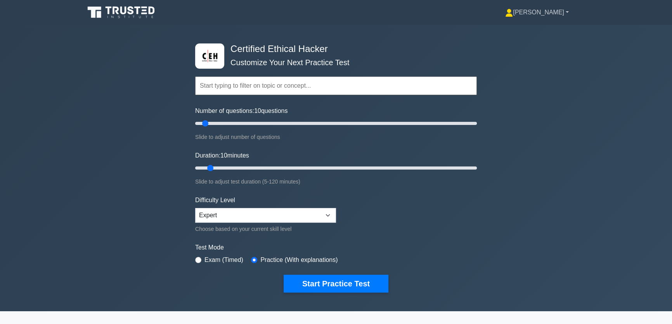
click at [557, 13] on link "[PERSON_NAME]" at bounding box center [536, 13] width 101 height 16
click at [543, 28] on link "Profile" at bounding box center [517, 30] width 61 height 12
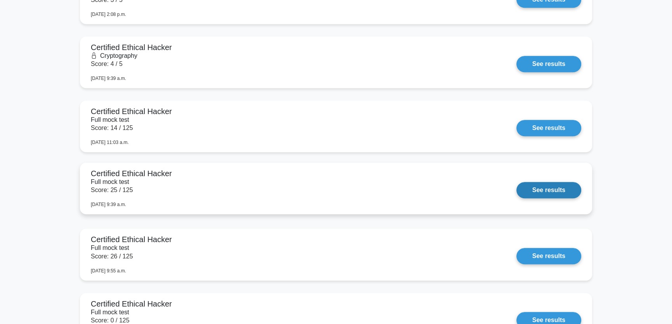
scroll to position [635, 0]
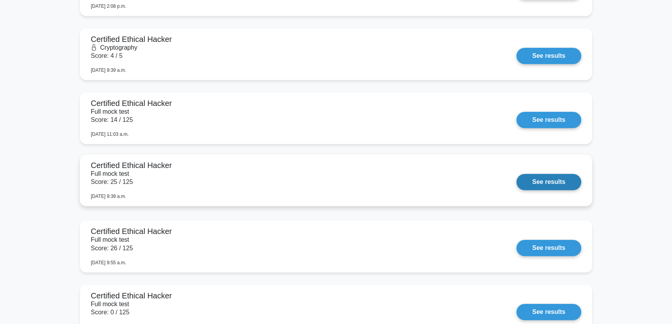
click at [516, 174] on link "See results" at bounding box center [548, 182] width 65 height 16
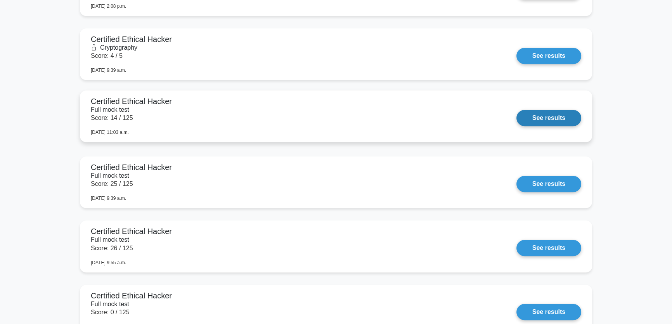
click at [516, 122] on link "See results" at bounding box center [548, 118] width 65 height 16
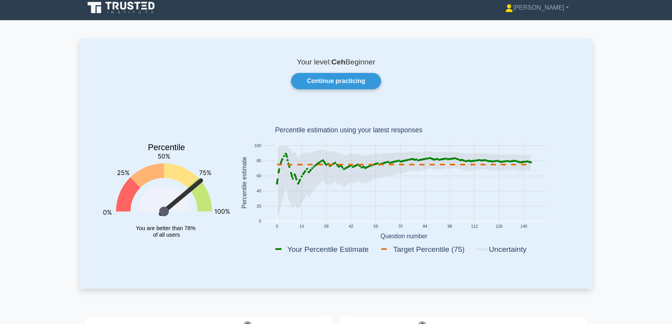
scroll to position [0, 0]
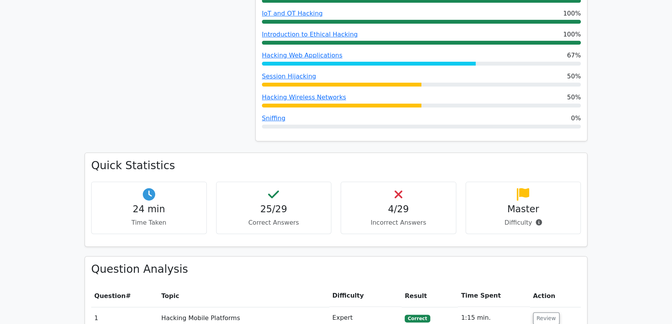
scroll to position [388, 0]
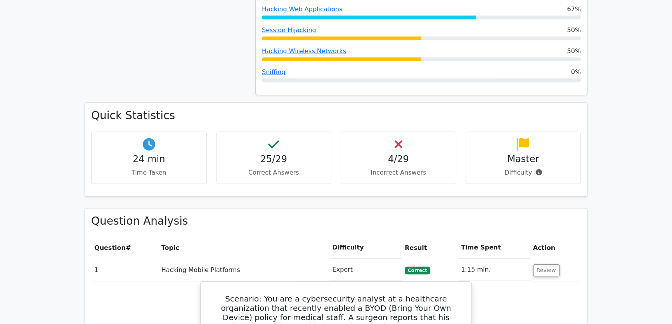
drag, startPoint x: 196, startPoint y: 168, endPoint x: 200, endPoint y: 165, distance: 5.5
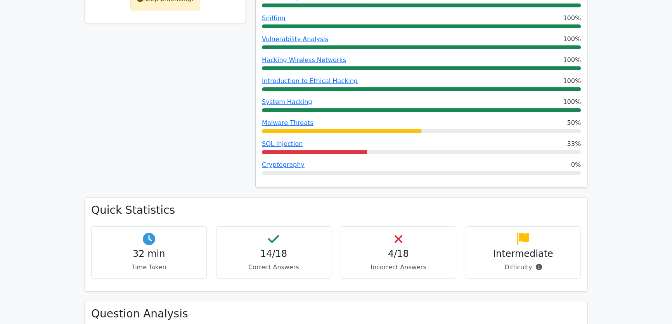
scroll to position [353, 0]
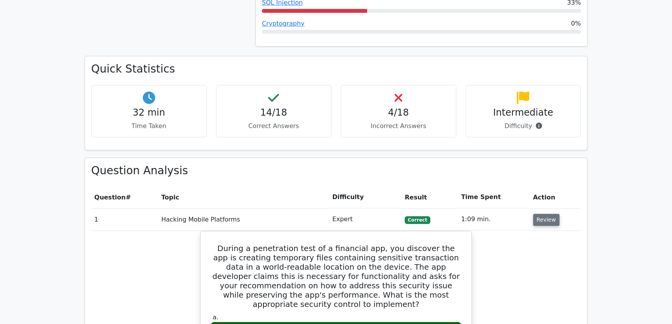
click at [545, 217] on button "Review" at bounding box center [546, 220] width 26 height 12
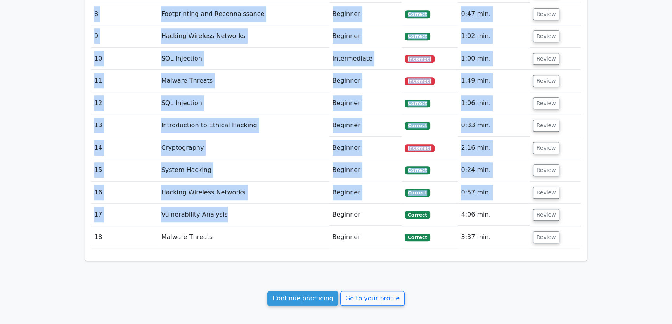
scroll to position [740, 0]
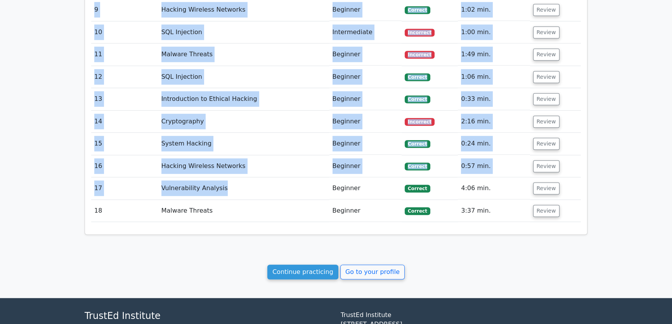
drag, startPoint x: 90, startPoint y: 58, endPoint x: 524, endPoint y: 217, distance: 462.4
copy div "Quick Statistics 32 min Time Taken 14/18 Correct Answers 4/18 Incorrect Answers…"
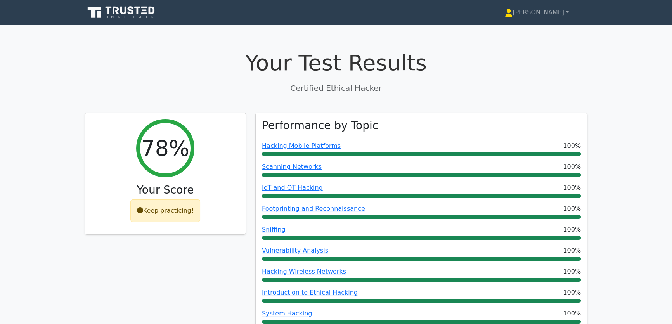
scroll to position [0, 0]
